Goal: Find specific page/section: Find specific page/section

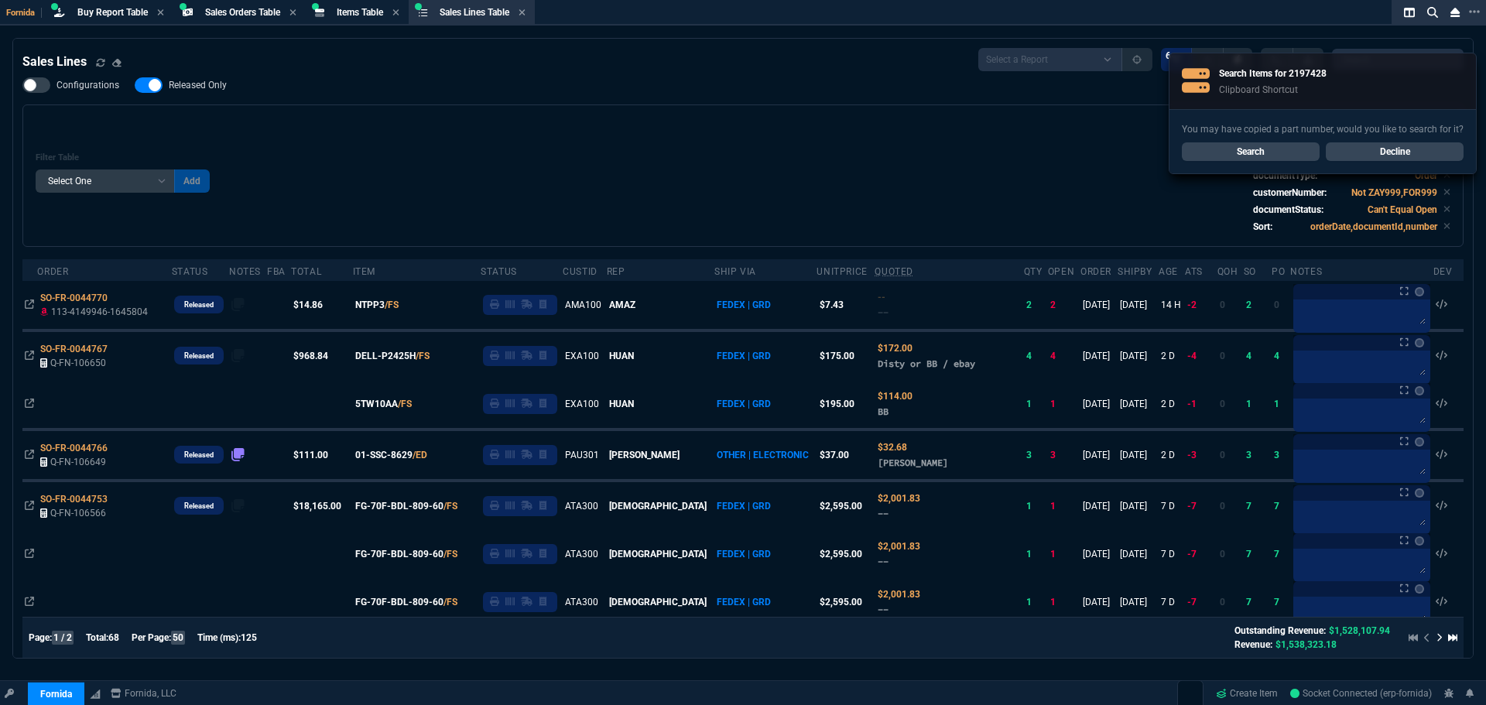
select select "9: OCAM"
select select
click at [1242, 149] on link "Search" at bounding box center [1251, 151] width 138 height 19
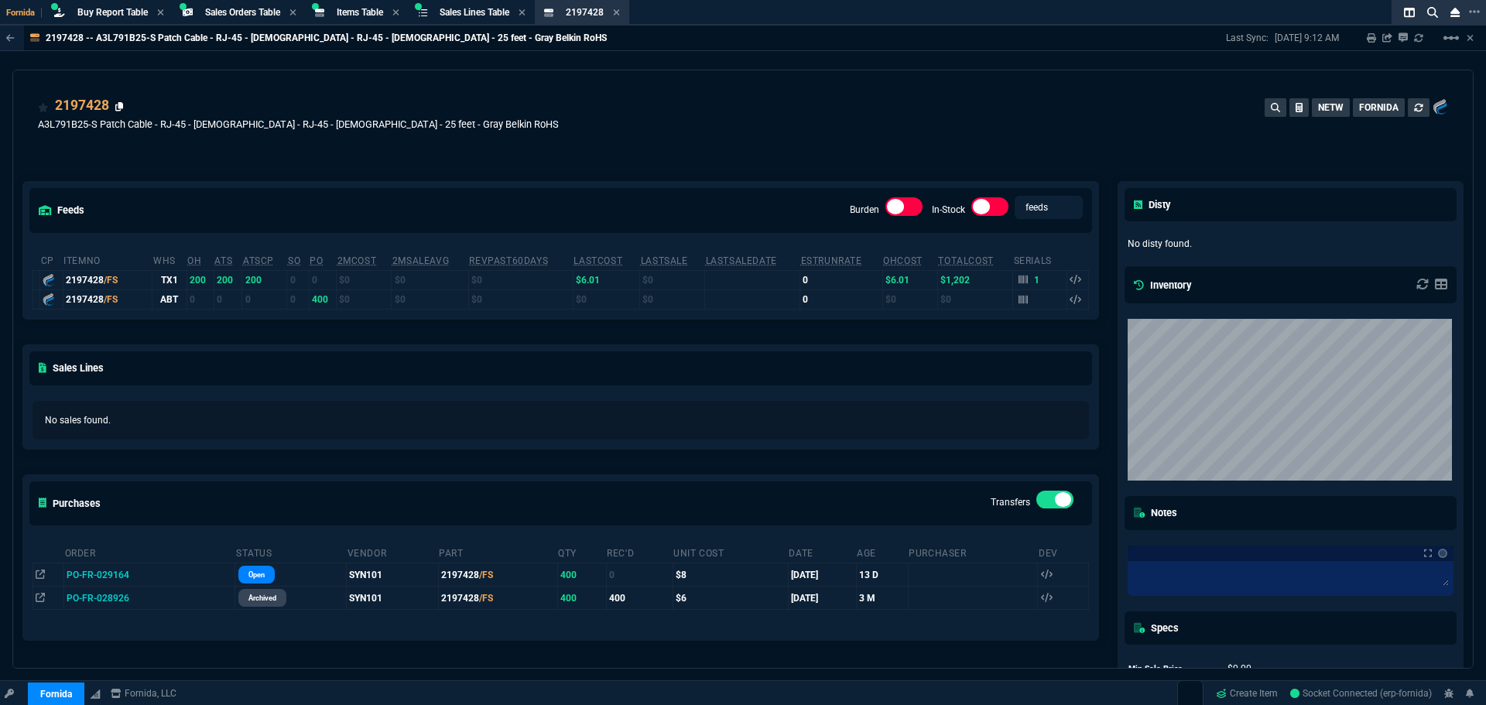
click at [117, 105] on icon at bounding box center [119, 106] width 9 height 9
drag, startPoint x: 39, startPoint y: 126, endPoint x: 88, endPoint y: 125, distance: 48.8
click at [88, 125] on p "A3L791B25-S Patch Cable - RJ-45 - [DEMOGRAPHIC_DATA] - RJ-45 - [DEMOGRAPHIC_DAT…" at bounding box center [298, 124] width 521 height 15
copy p "A3L791B25"
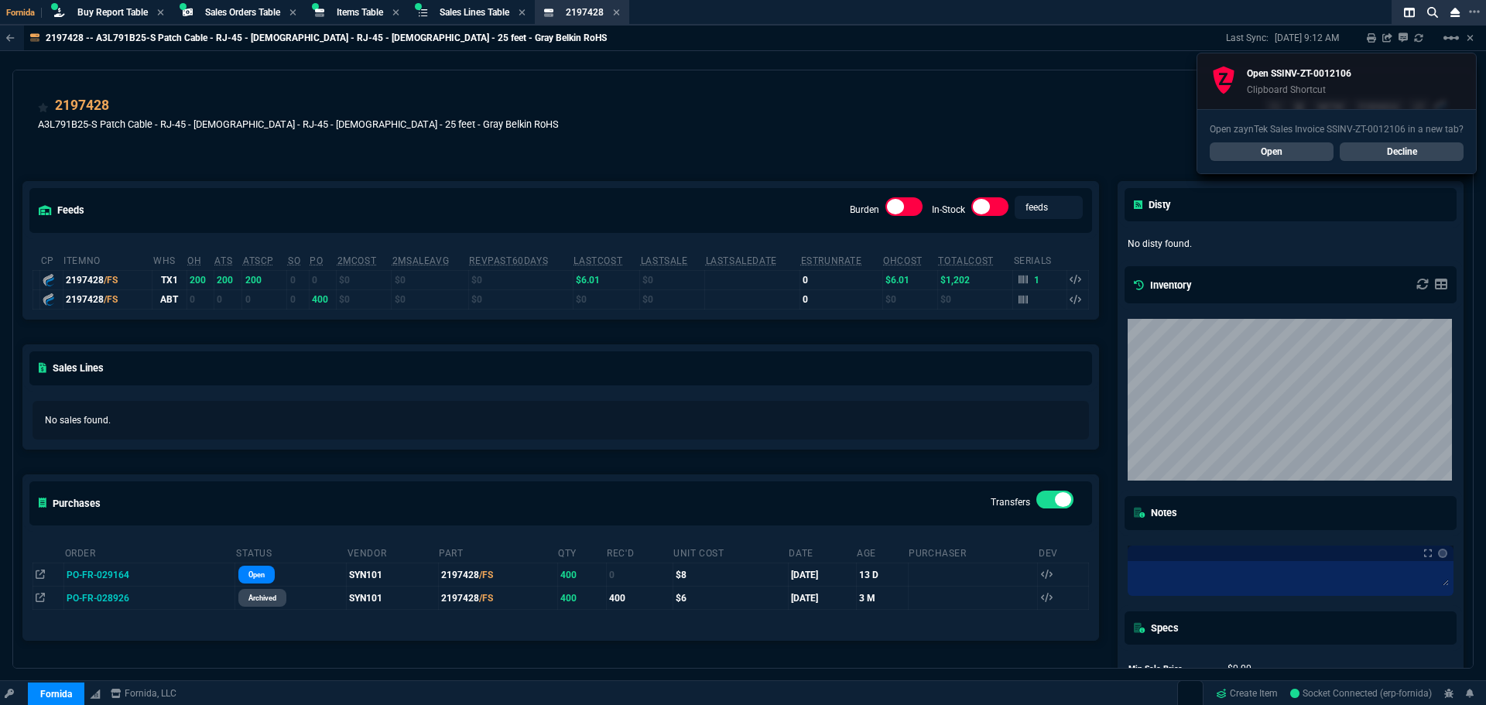
click at [1369, 155] on link "Decline" at bounding box center [1402, 151] width 124 height 19
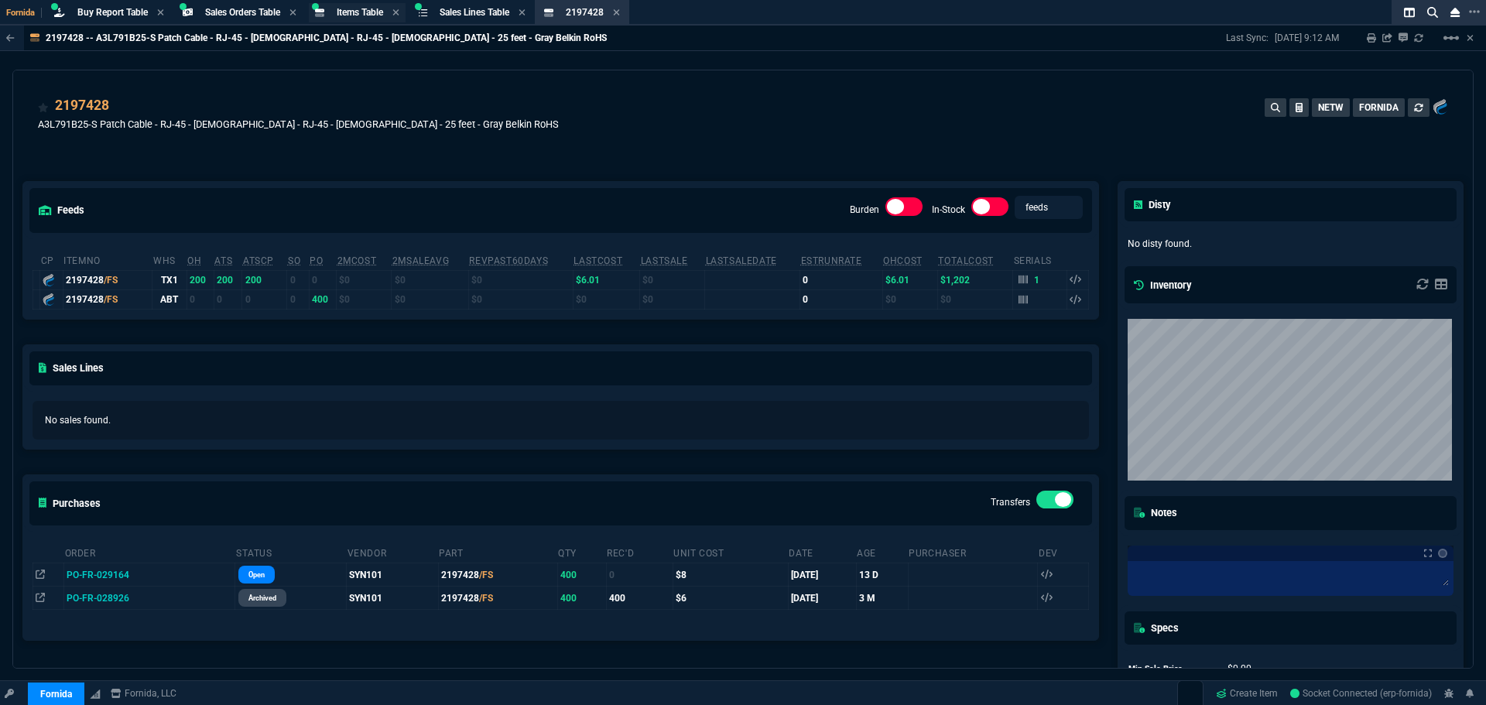
click at [355, 8] on span "Items Table" at bounding box center [360, 12] width 46 height 11
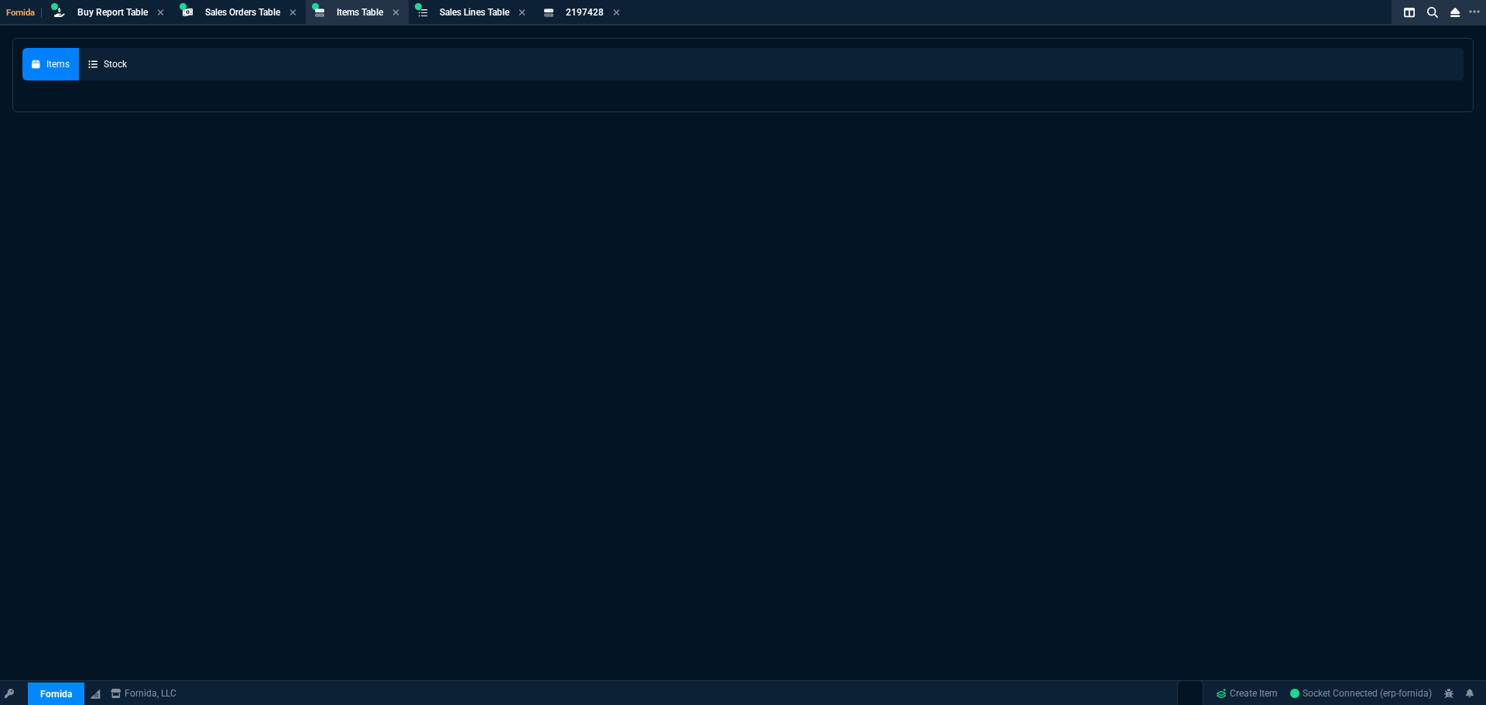
select select
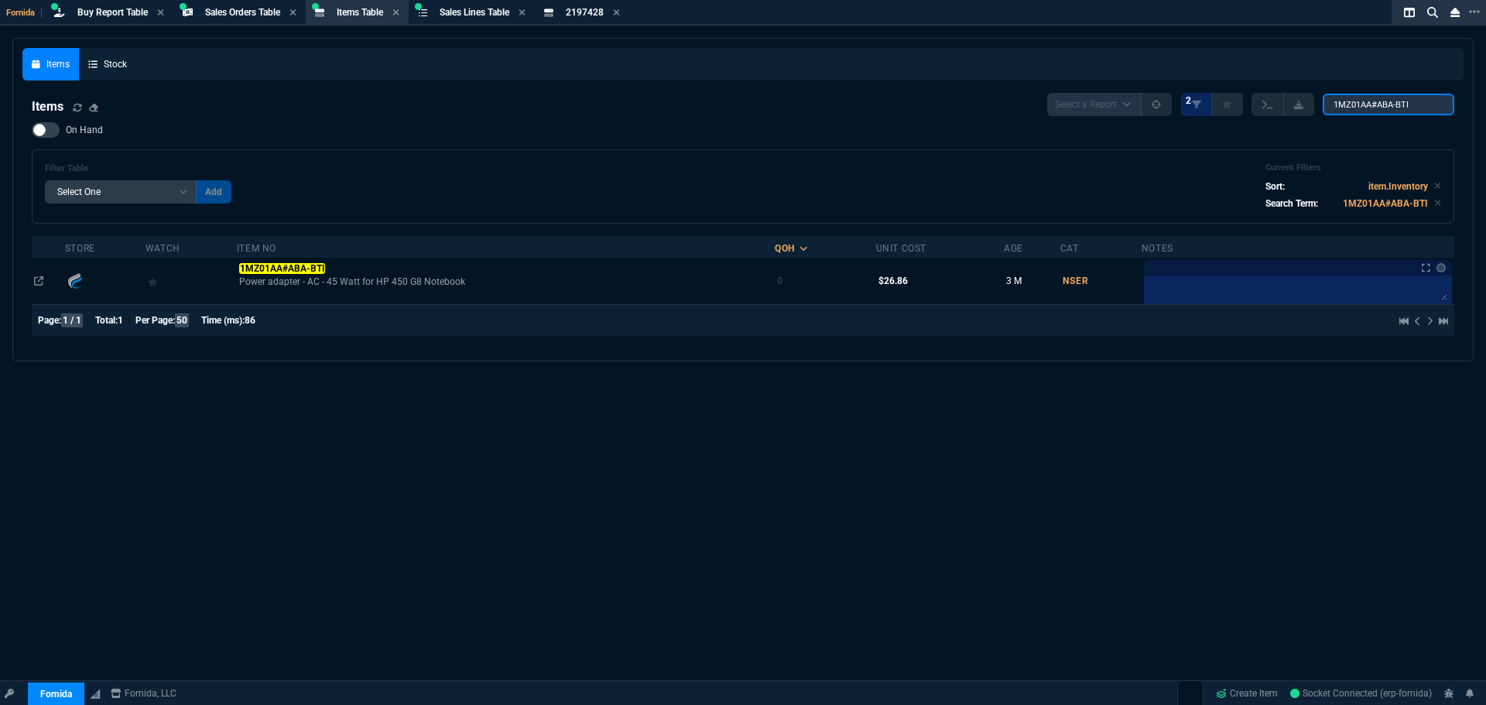
click at [1366, 101] on input "1MZ01AA#ABA-BTI" at bounding box center [1389, 105] width 132 height 22
click at [1364, 99] on input "1MZ01AA#ABA-BTI" at bounding box center [1389, 105] width 132 height 22
drag, startPoint x: 1364, startPoint y: 99, endPoint x: 1374, endPoint y: 94, distance: 11.1
click at [1364, 98] on input "1MZ01AA#ABA-BTI" at bounding box center [1389, 105] width 132 height 22
click at [1406, 95] on input "1MZ01AA#ABA-BTI" at bounding box center [1389, 105] width 132 height 22
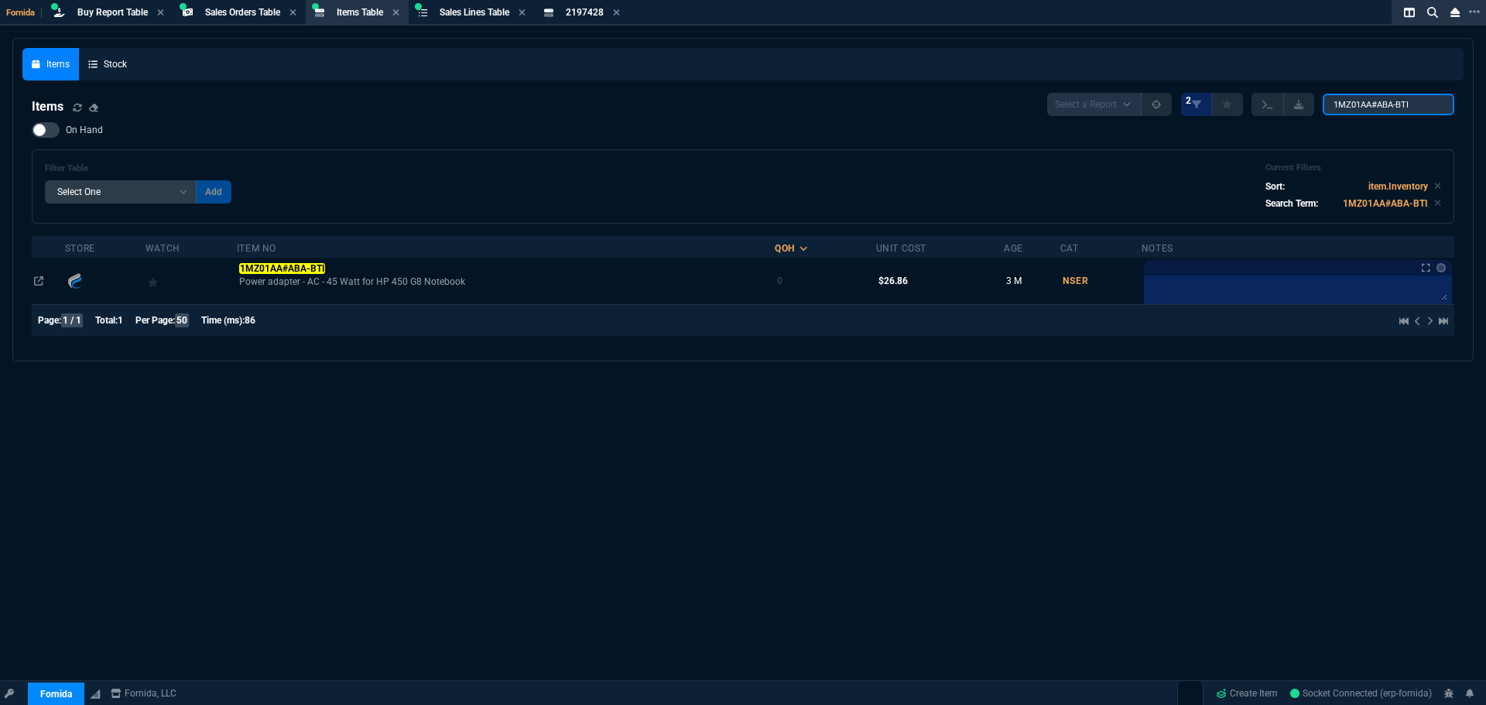
click at [1406, 96] on input "1MZ01AA#ABA-BTI" at bounding box center [1389, 105] width 132 height 22
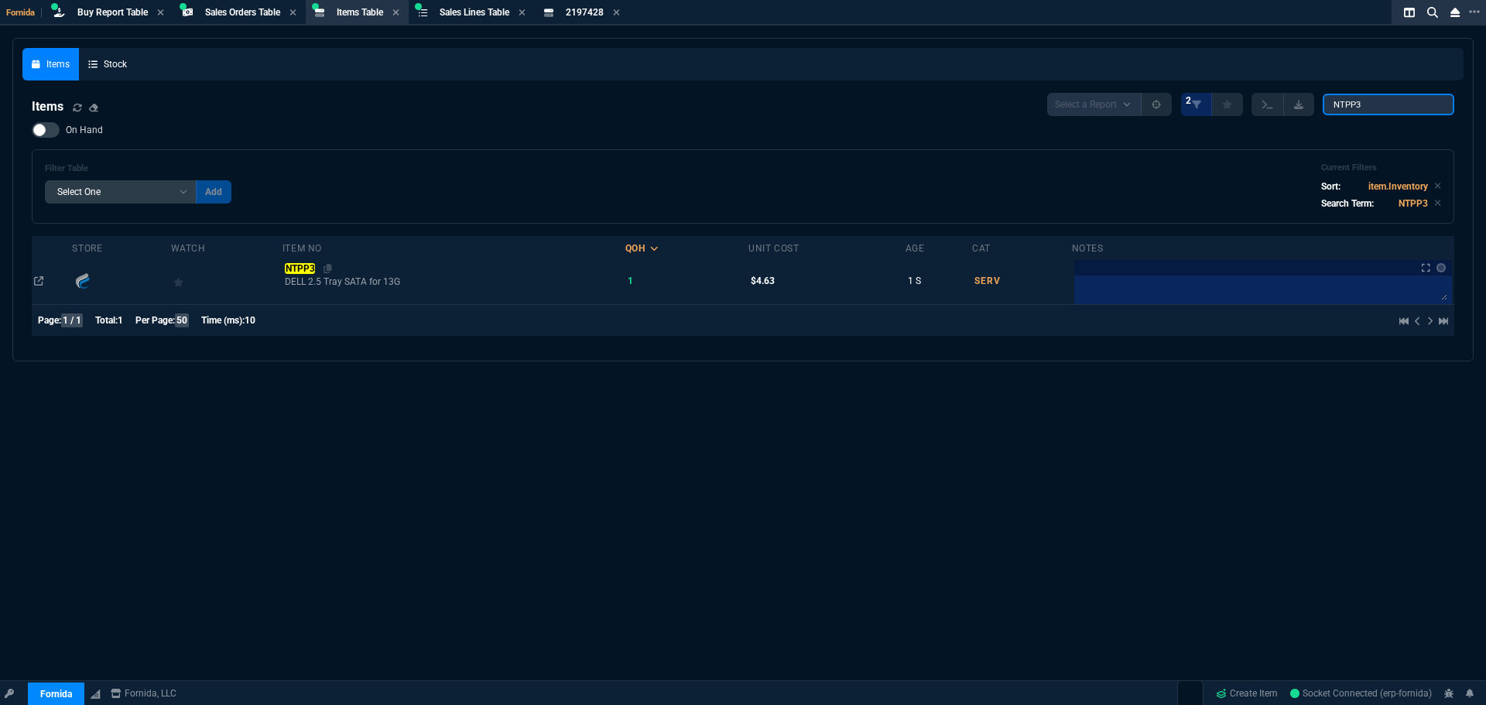
type input "NTPP3"
click at [314, 271] on mark "NTPP3" at bounding box center [300, 268] width 30 height 11
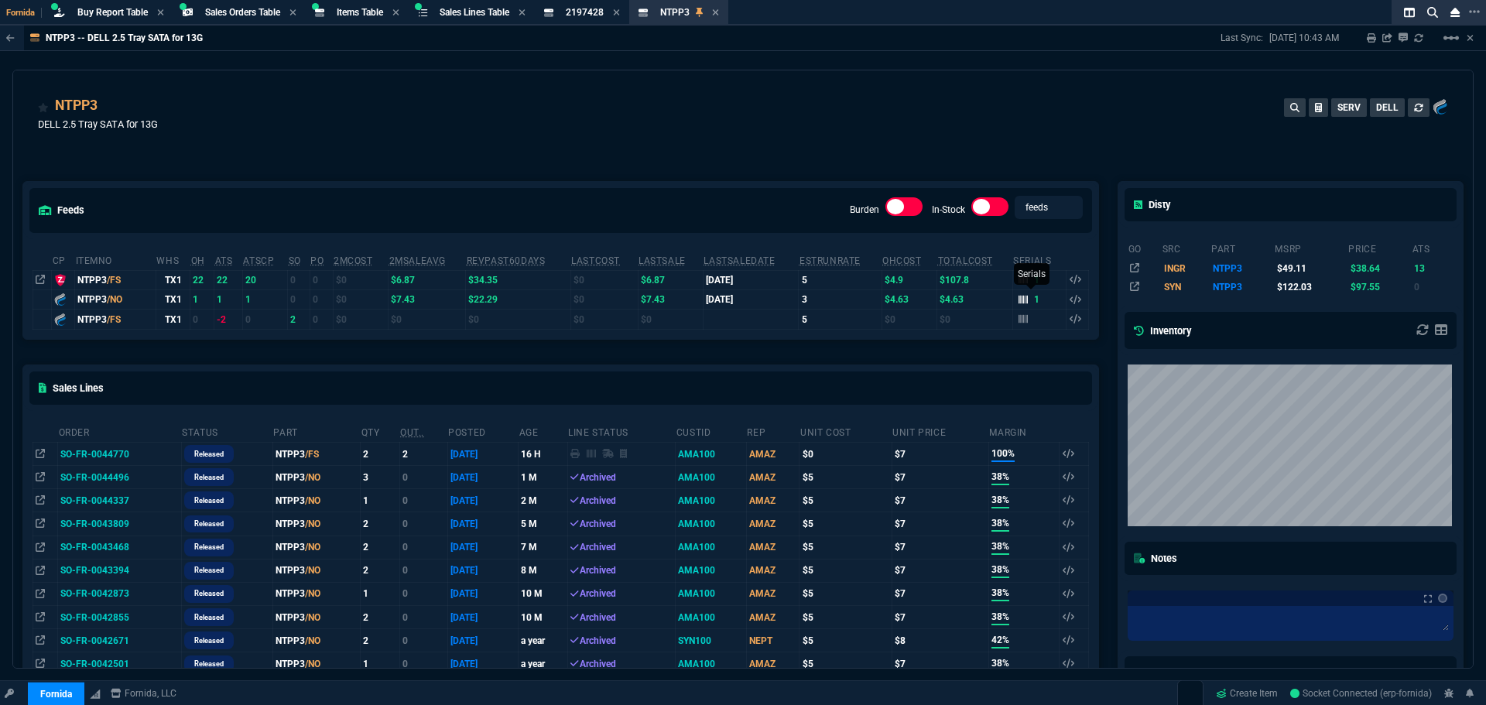
click at [1019, 298] on icon at bounding box center [1022, 299] width 9 height 9
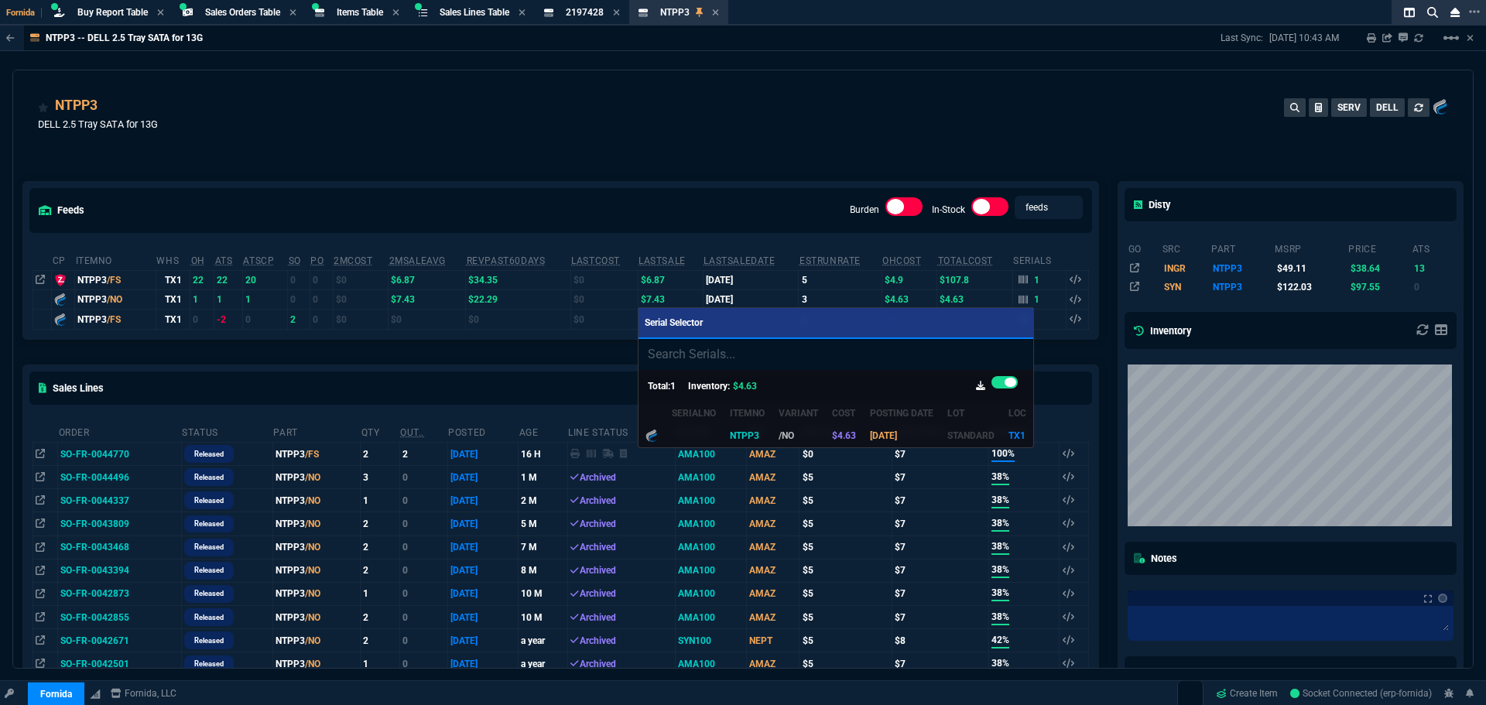
click at [256, 152] on div at bounding box center [743, 352] width 1486 height 705
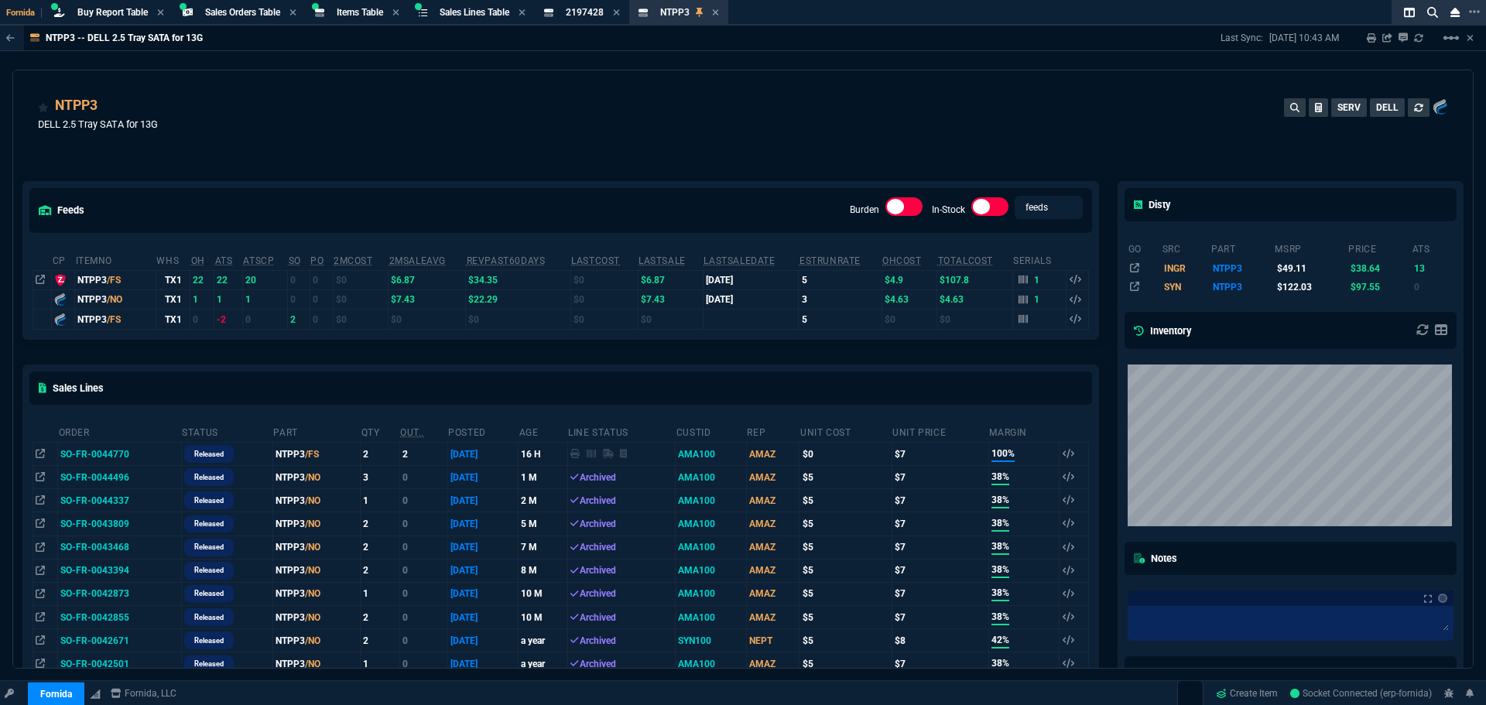
click at [113, 108] on div "NTPP3" at bounding box center [98, 106] width 120 height 22
click at [106, 110] on icon at bounding box center [108, 106] width 9 height 9
